Goal: Task Accomplishment & Management: Manage account settings

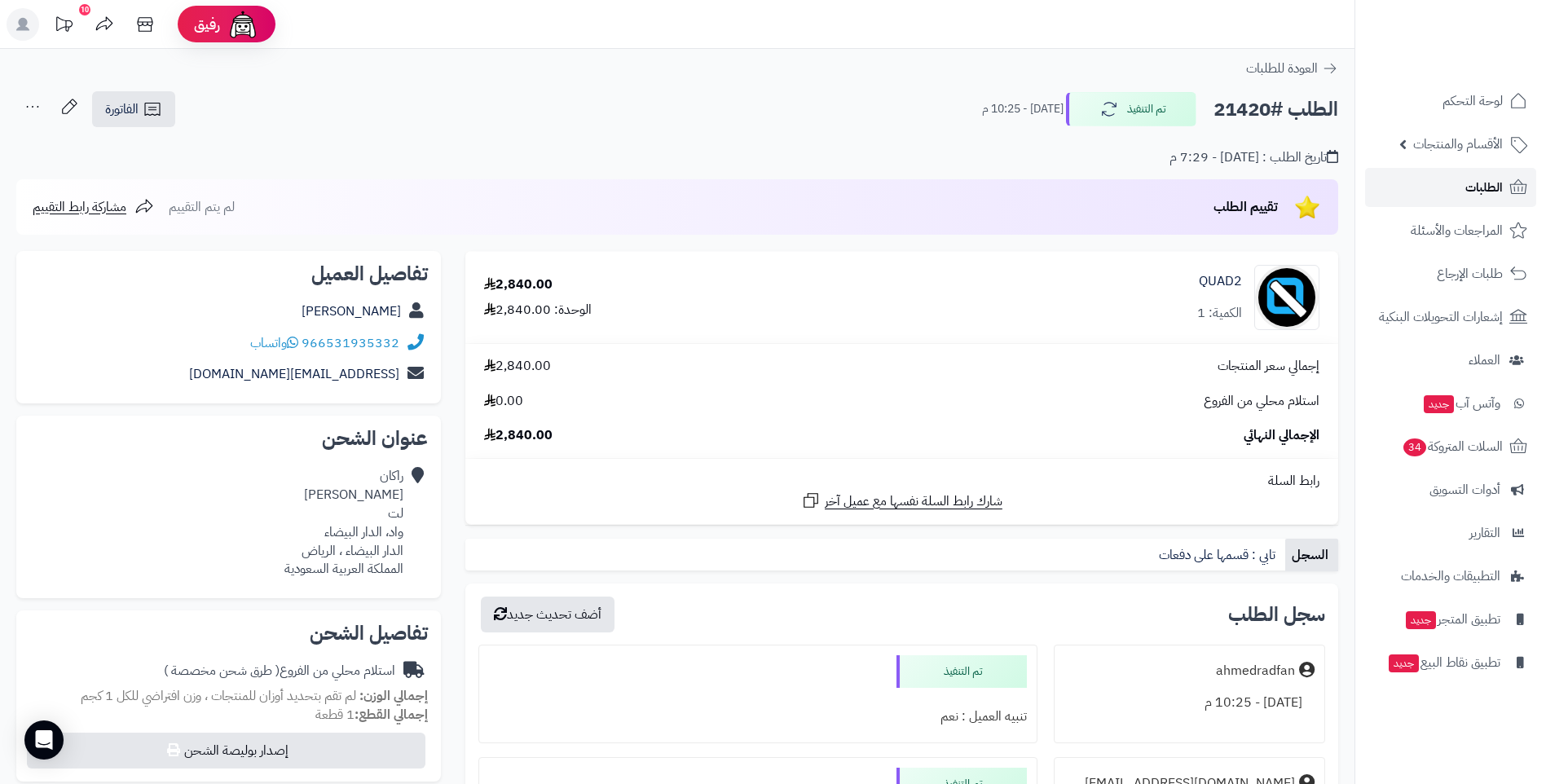
click at [1500, 189] on span "الطلبات" at bounding box center [1484, 187] width 38 height 23
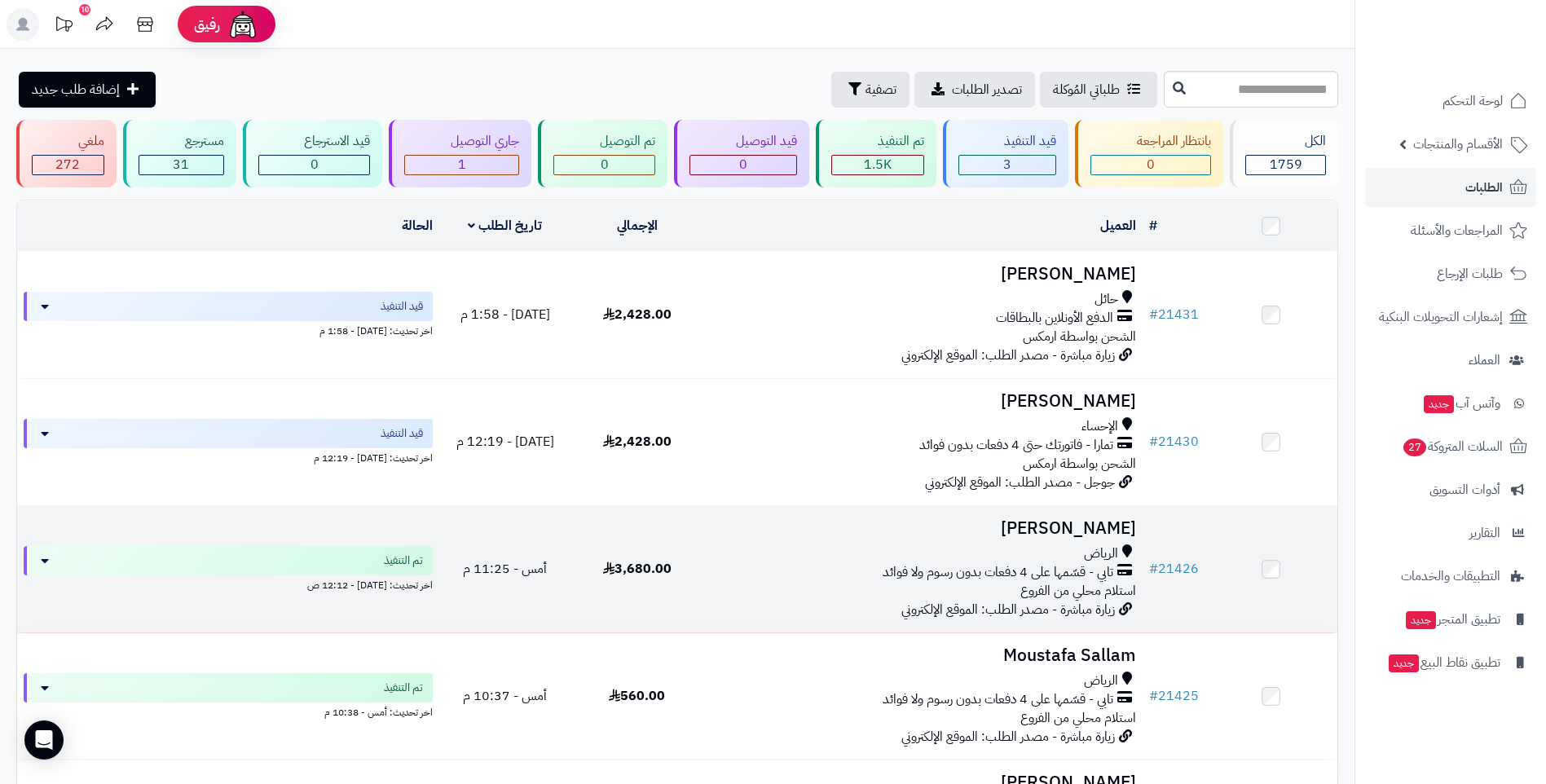
click at [826, 571] on div "تابي - قسّمها على 4 دفعات بدون رسوم ولا فوائد" at bounding box center [923, 572] width 426 height 18
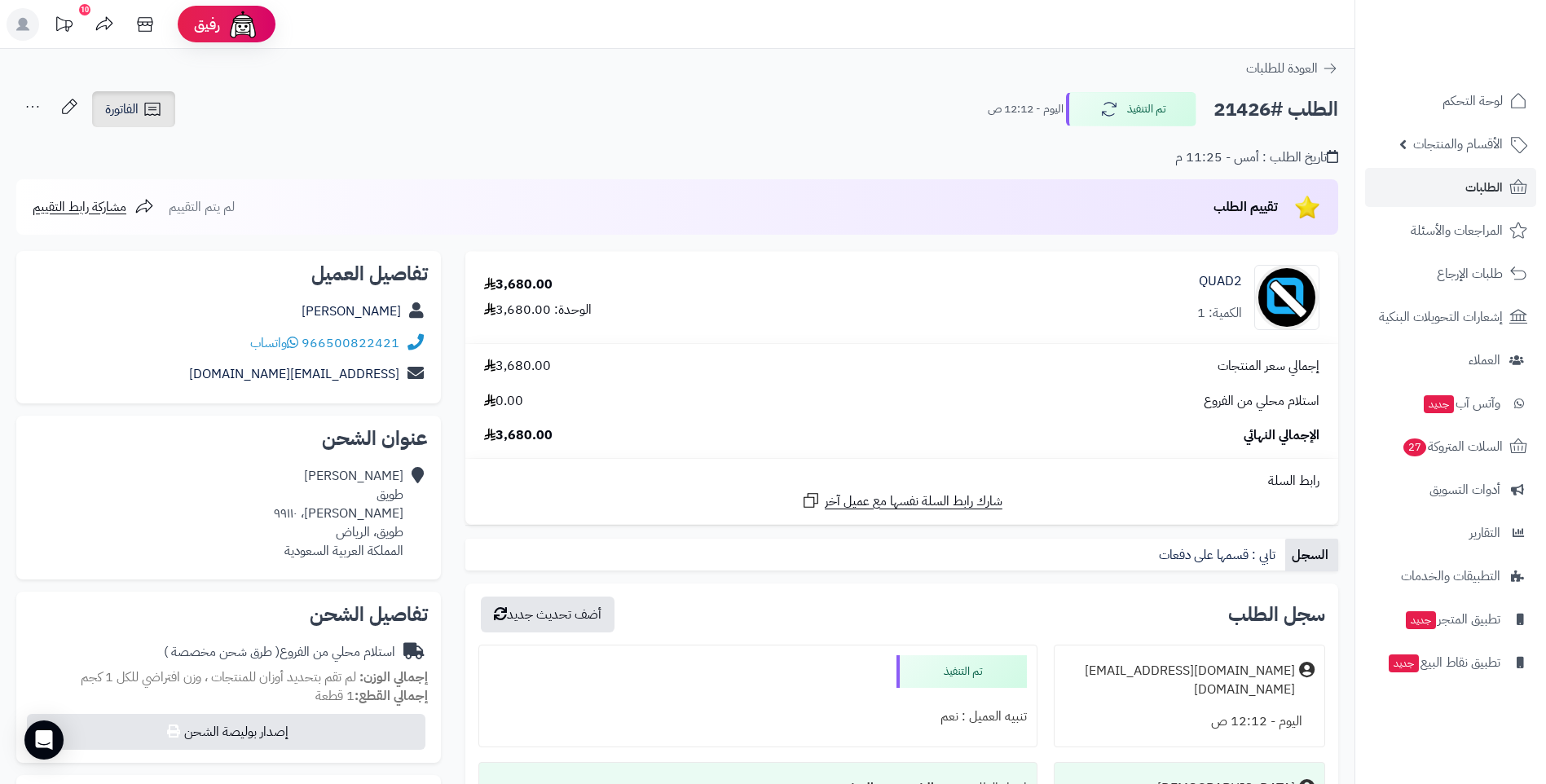
click at [128, 110] on span "الفاتورة" at bounding box center [122, 108] width 33 height 19
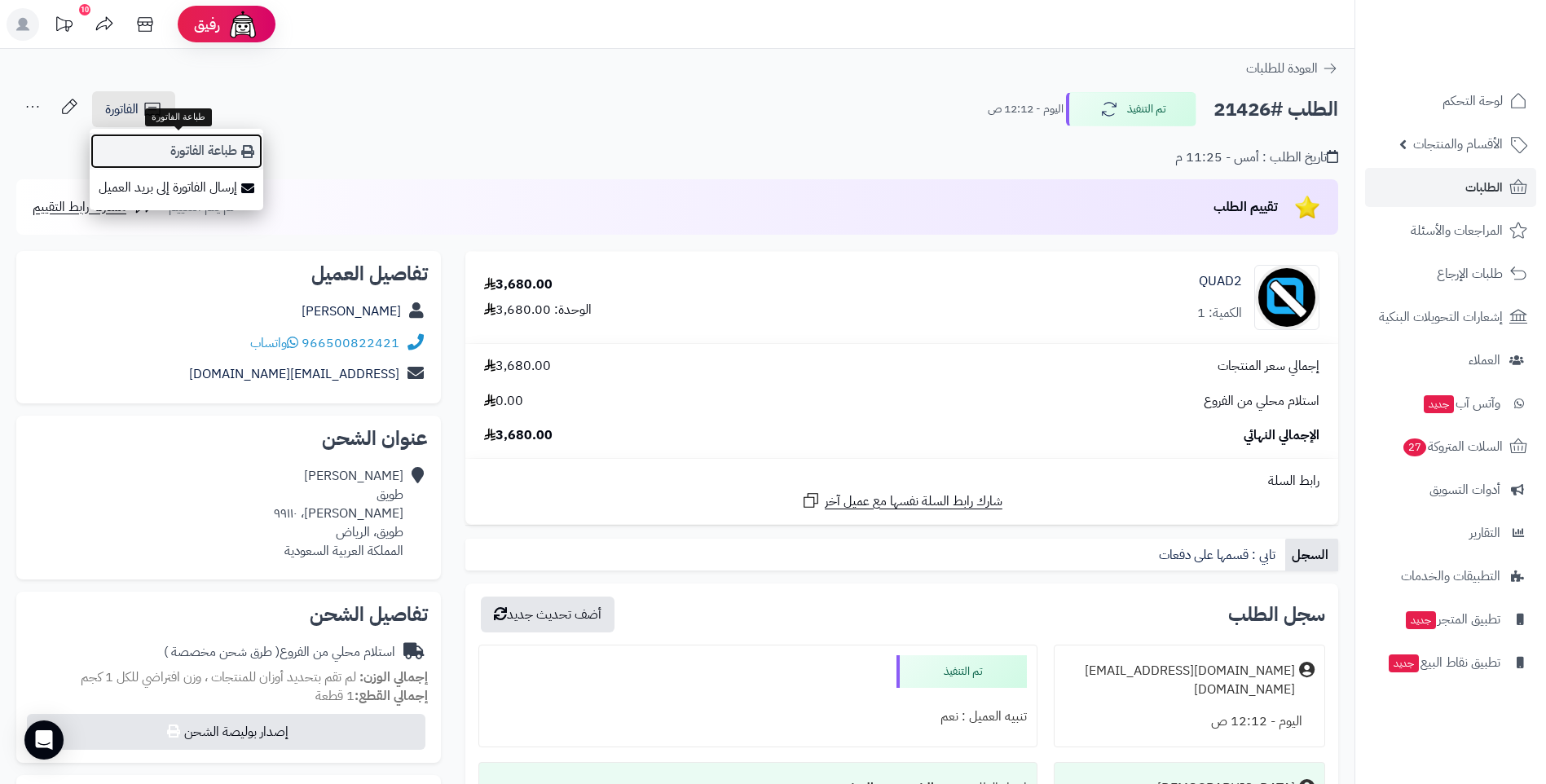
click at [212, 152] on link "طباعة الفاتورة" at bounding box center [176, 151] width 174 height 37
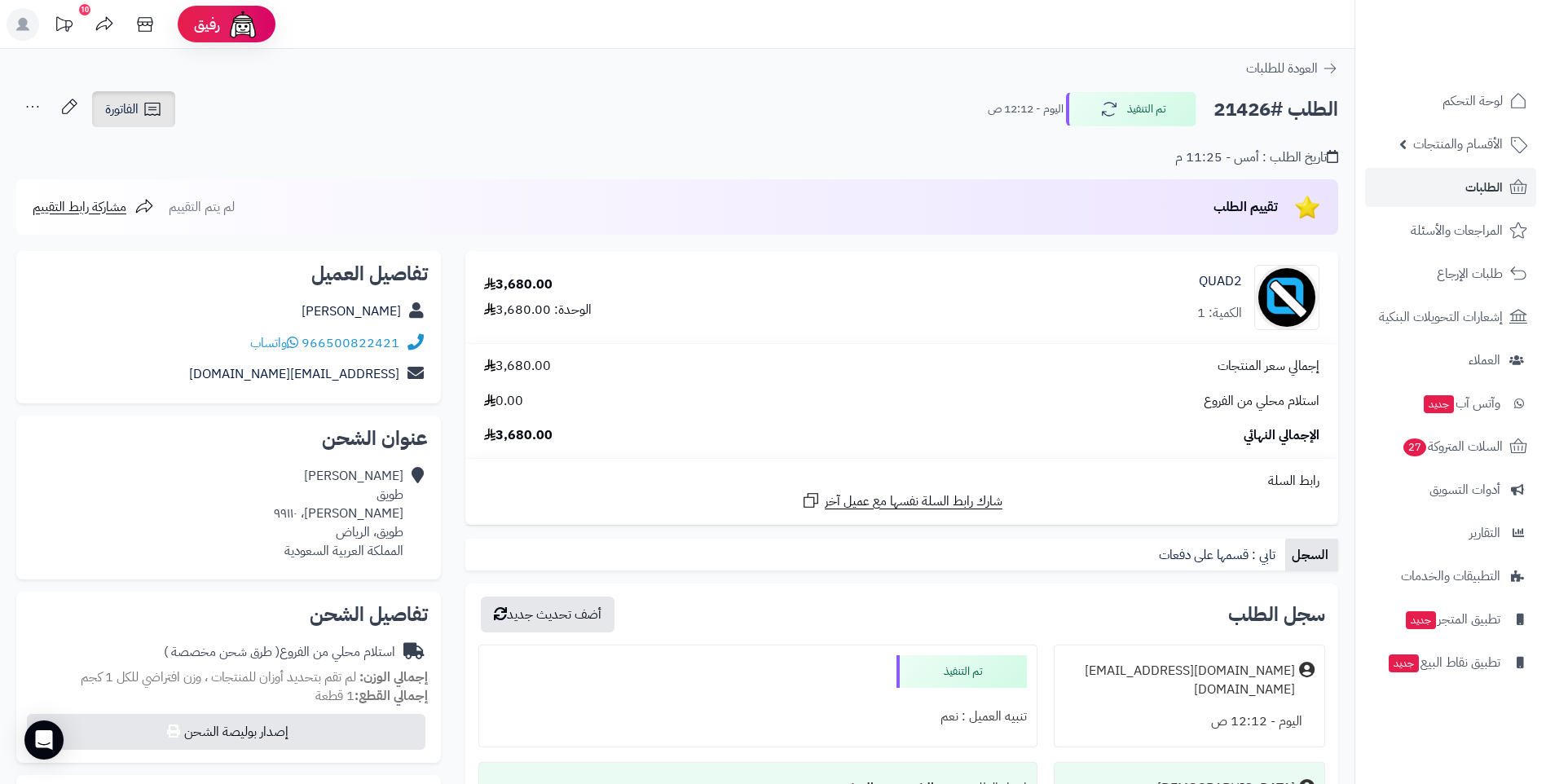
click at [143, 110] on icon at bounding box center [151, 108] width 19 height 19
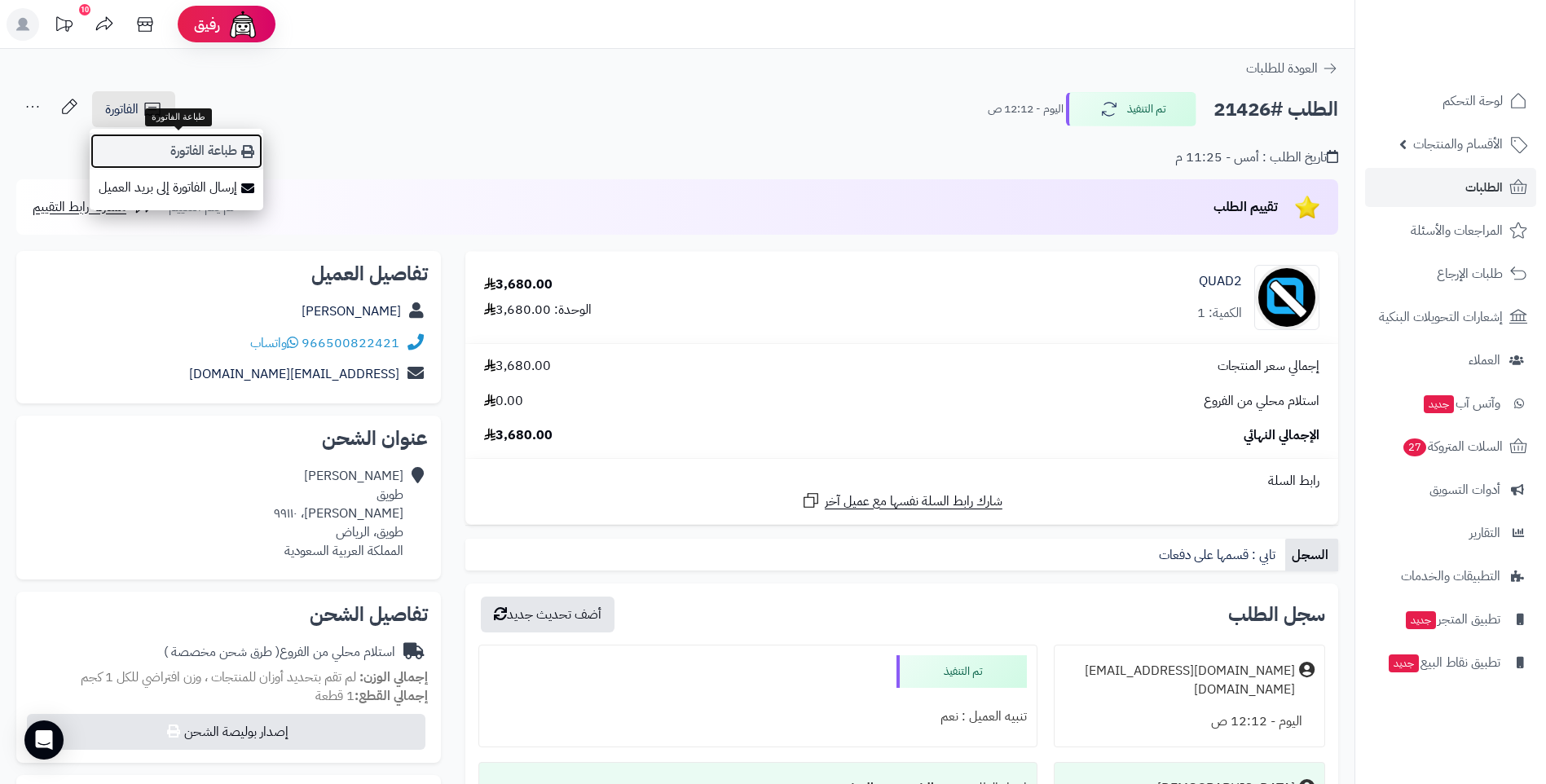
click at [183, 155] on link "طباعة الفاتورة" at bounding box center [176, 151] width 174 height 37
